Goal: Check status: Check status

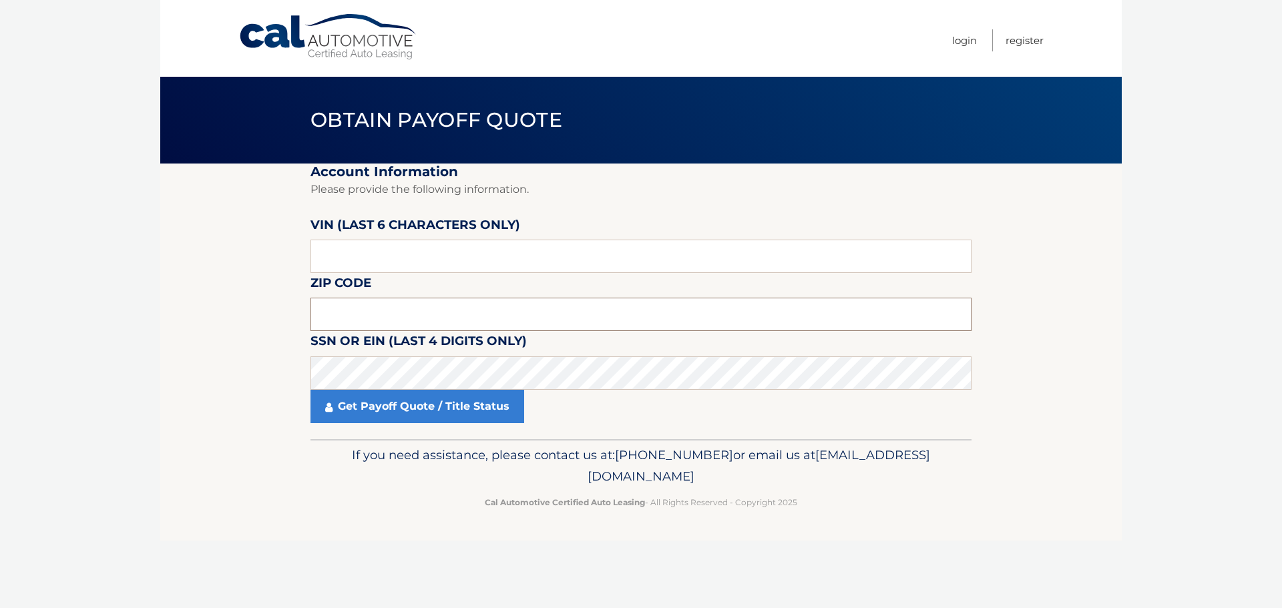
click at [355, 317] on input "text" at bounding box center [641, 314] width 661 height 33
click at [329, 255] on input "text" at bounding box center [641, 256] width 661 height 33
type input "016103"
click at [355, 322] on input "text" at bounding box center [641, 314] width 661 height 33
click at [429, 307] on input "text" at bounding box center [641, 314] width 661 height 33
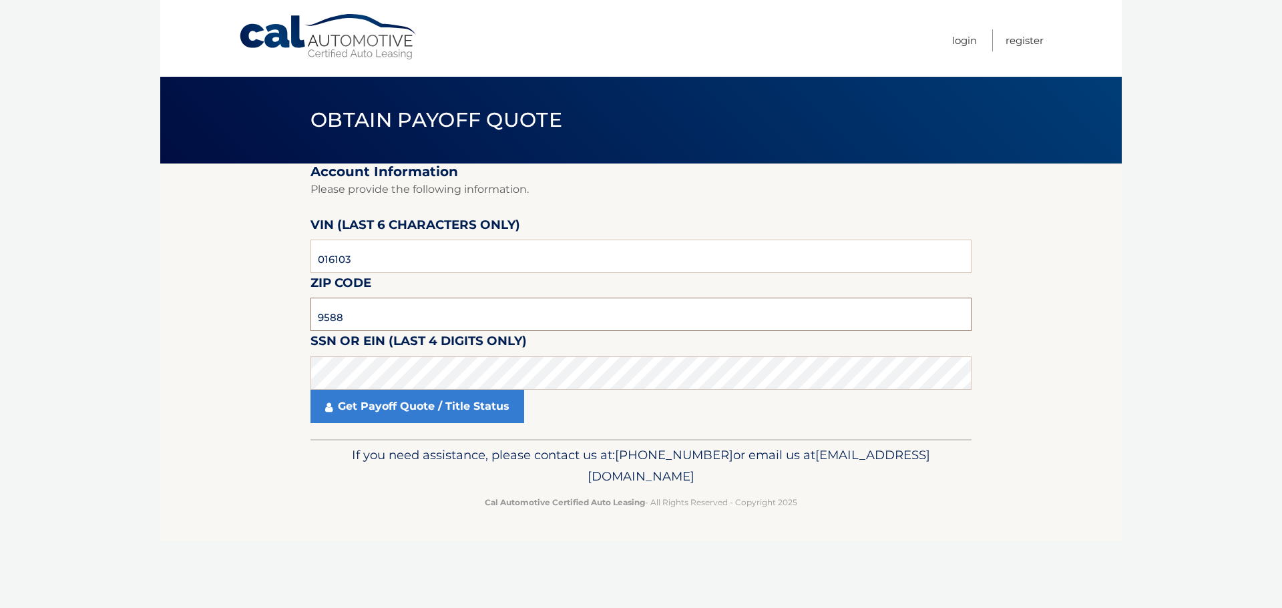
click at [385, 317] on input "9588" at bounding box center [641, 314] width 661 height 33
type input "9"
click at [357, 317] on input "text" at bounding box center [641, 314] width 661 height 33
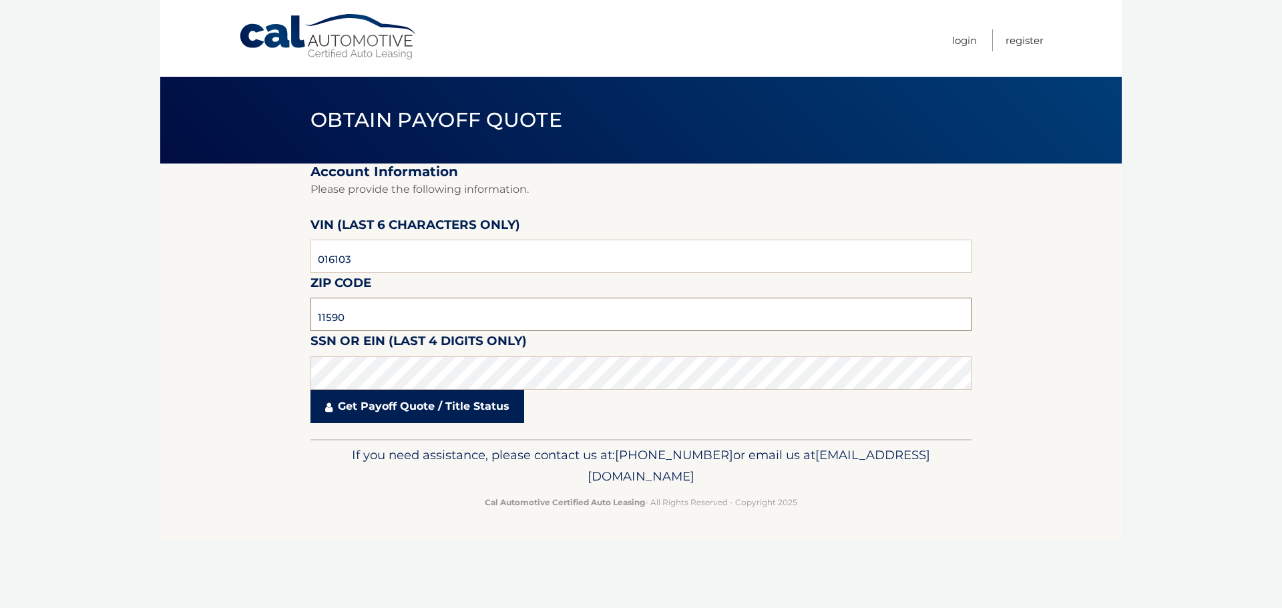
type input "11590"
click at [400, 407] on link "Get Payoff Quote / Title Status" at bounding box center [418, 406] width 214 height 33
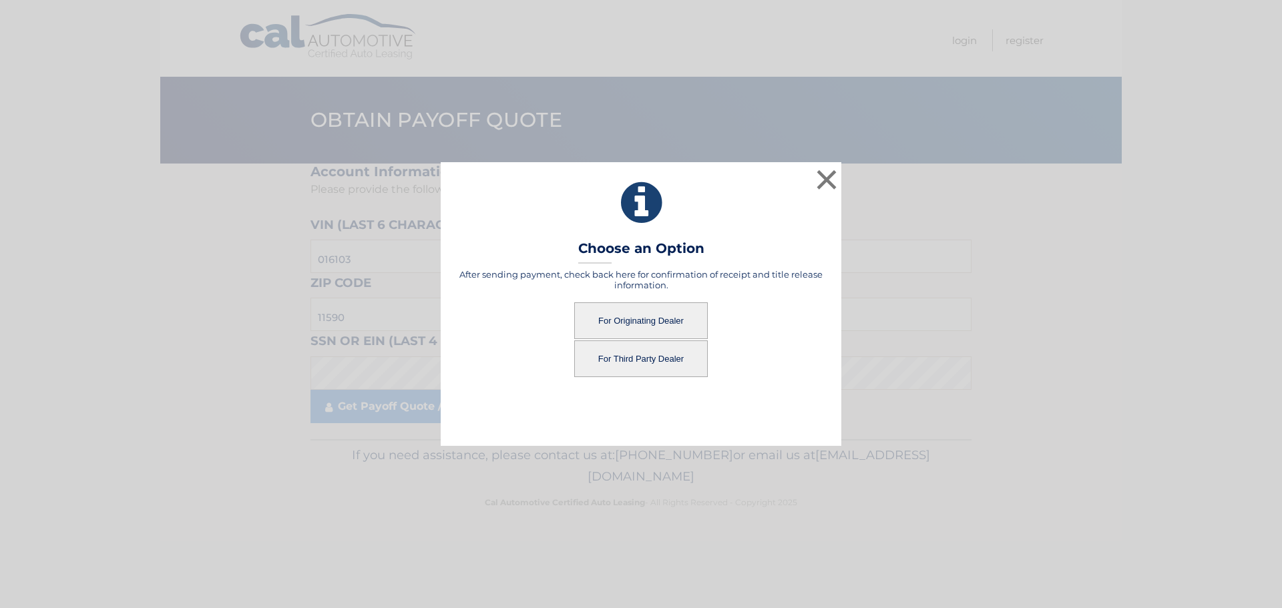
click at [628, 318] on button "For Originating Dealer" at bounding box center [641, 321] width 134 height 37
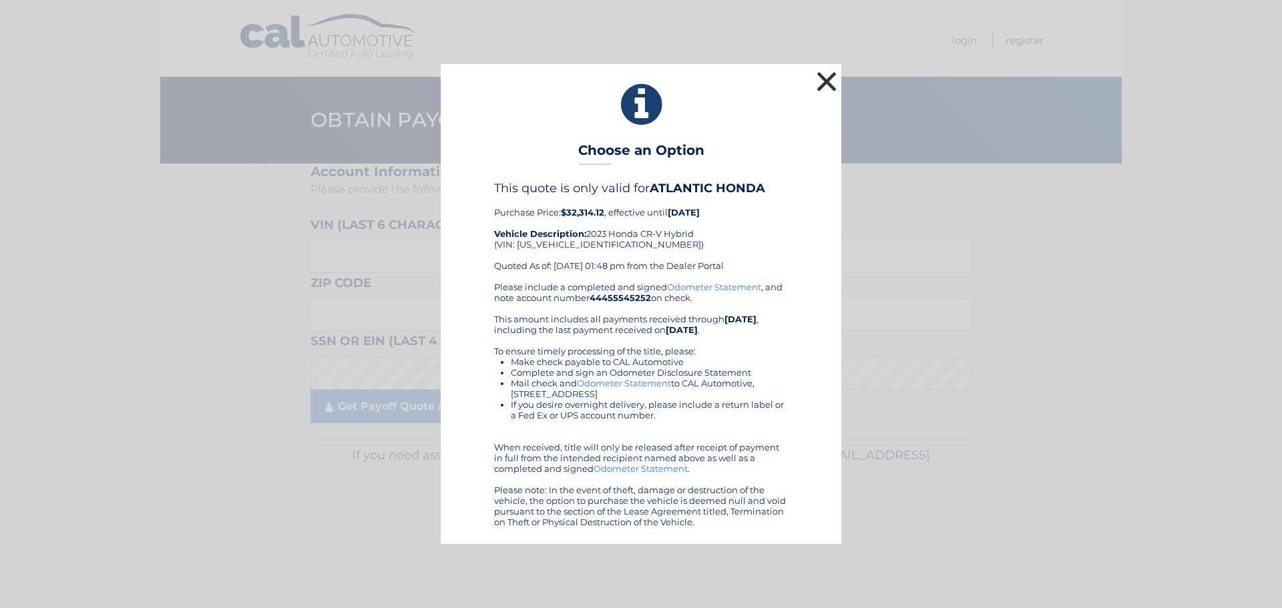
click at [818, 79] on button "×" at bounding box center [827, 81] width 27 height 27
